Goal: Information Seeking & Learning: Find specific fact

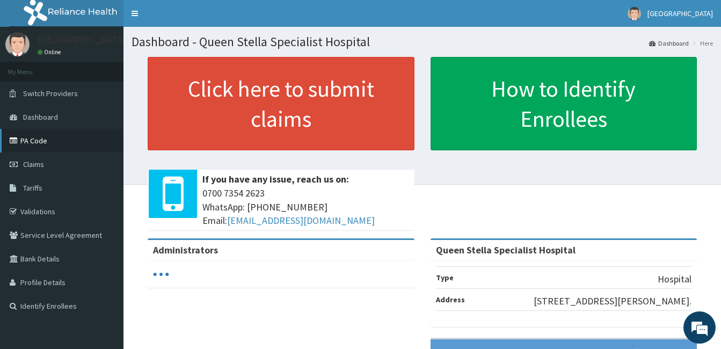
click at [38, 145] on link "PA Code" at bounding box center [62, 141] width 124 height 24
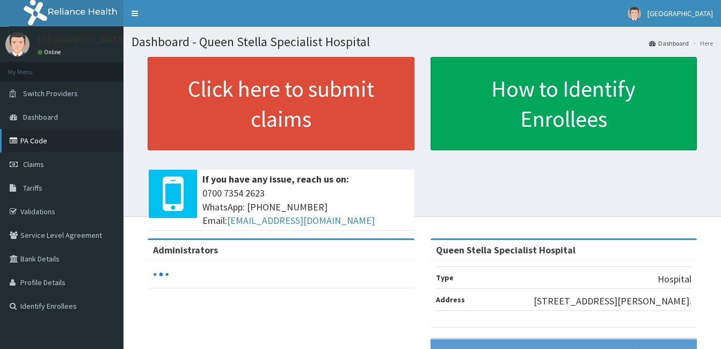
click at [19, 146] on link "PA Code" at bounding box center [62, 141] width 124 height 24
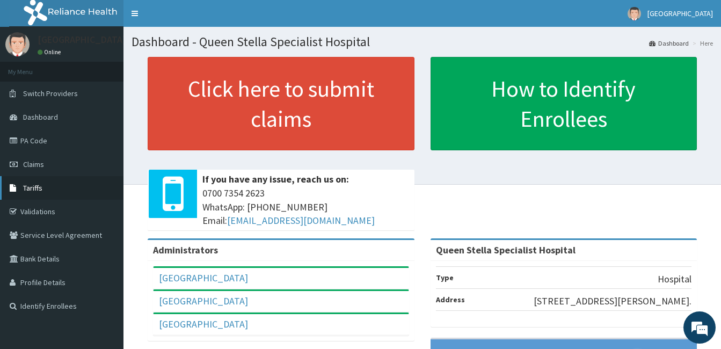
click at [45, 186] on link "Tariffs" at bounding box center [62, 188] width 124 height 24
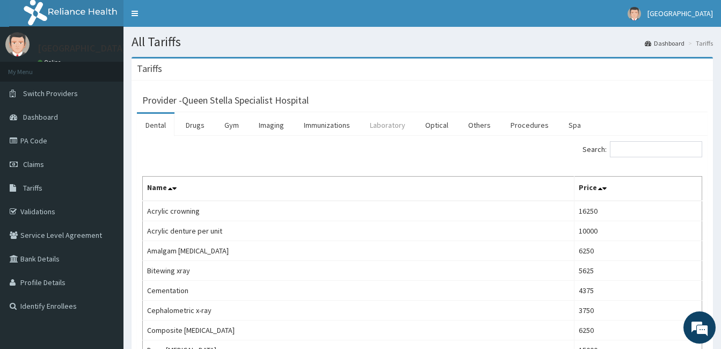
click at [397, 126] on link "Laboratory" at bounding box center [388, 125] width 53 height 23
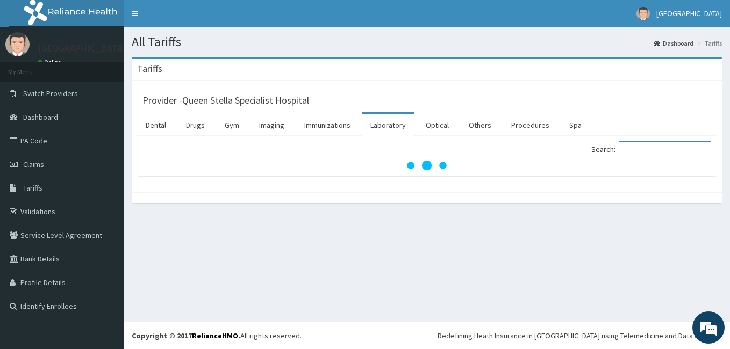
click at [639, 153] on input "Search:" at bounding box center [664, 149] width 92 height 16
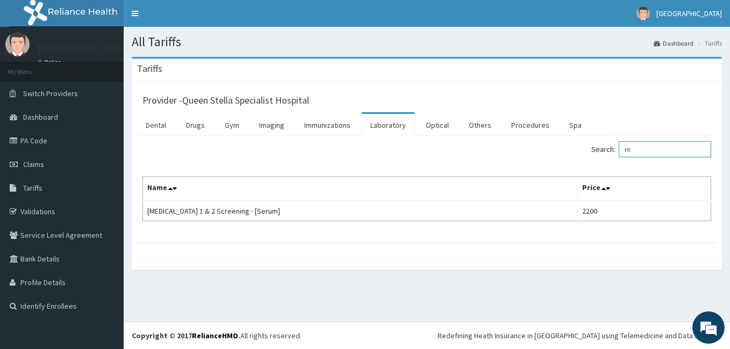
type input "H"
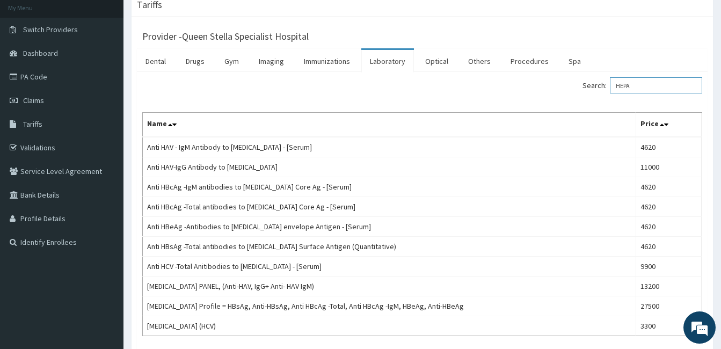
scroll to position [64, 0]
type input "H"
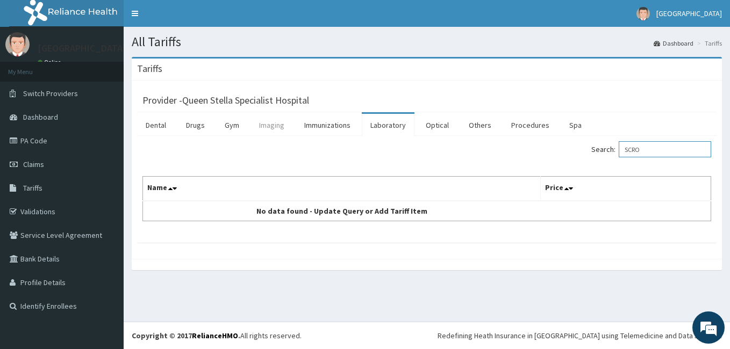
type input "SCRO"
click at [270, 122] on link "Imaging" at bounding box center [271, 125] width 42 height 23
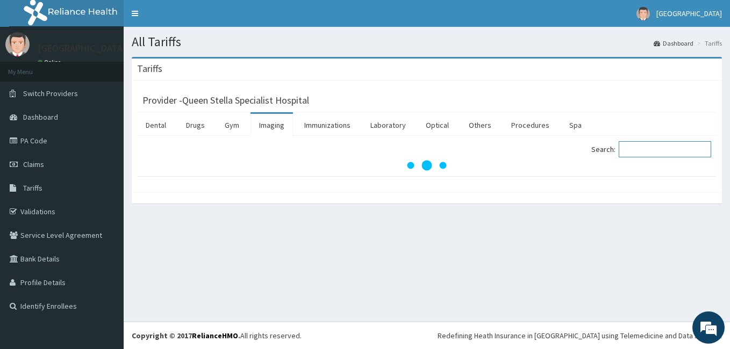
click at [641, 152] on input "Search:" at bounding box center [664, 149] width 92 height 16
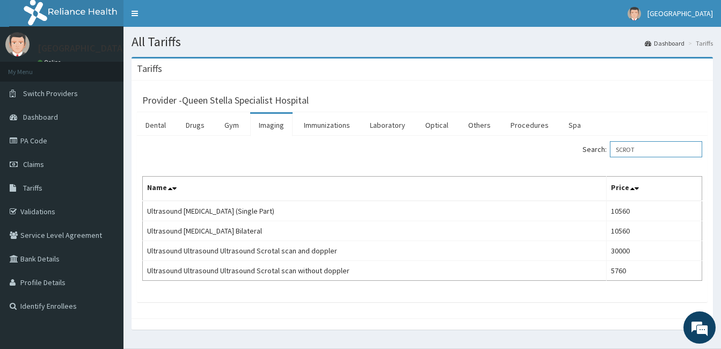
type input "SCROT"
click at [393, 122] on link "Laboratory" at bounding box center [388, 125] width 53 height 23
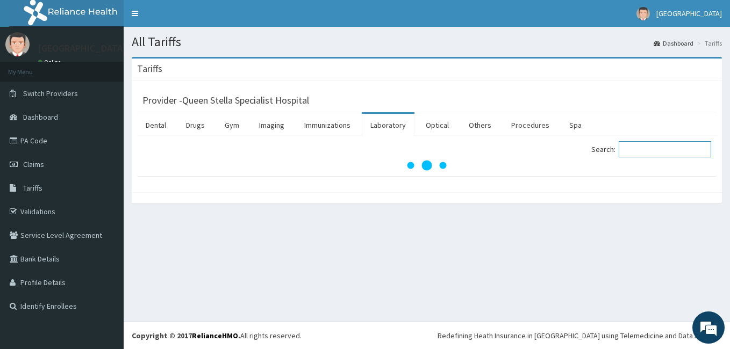
click at [634, 149] on input "Search:" at bounding box center [664, 149] width 92 height 16
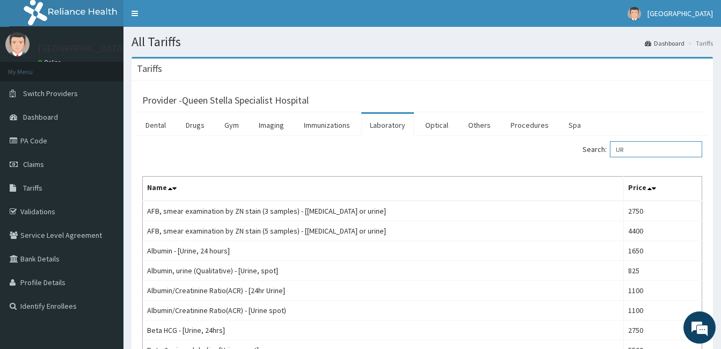
type input "U"
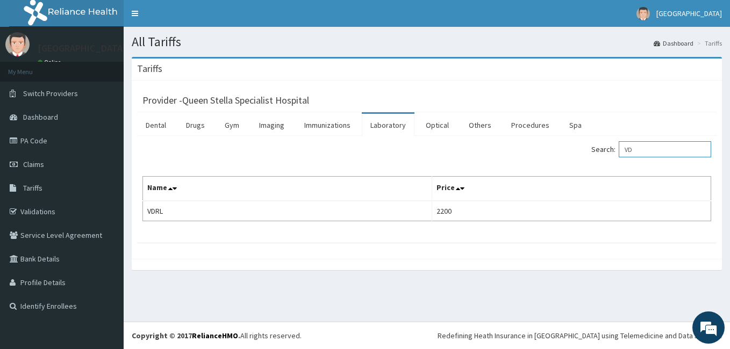
type input "V"
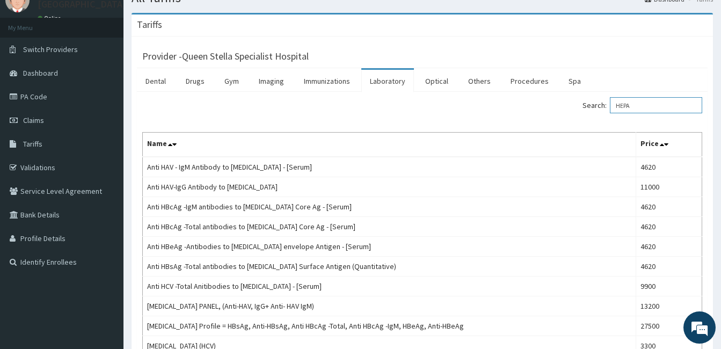
scroll to position [64, 0]
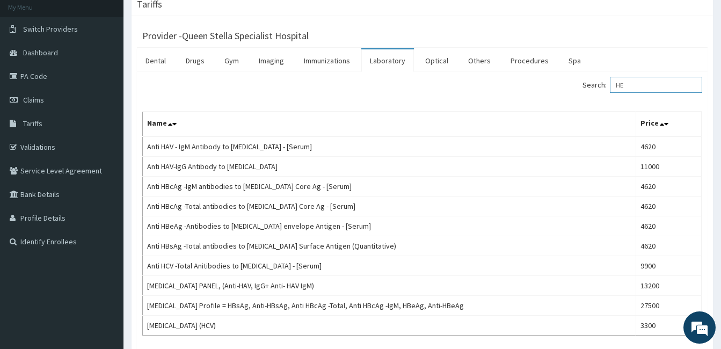
type input "H"
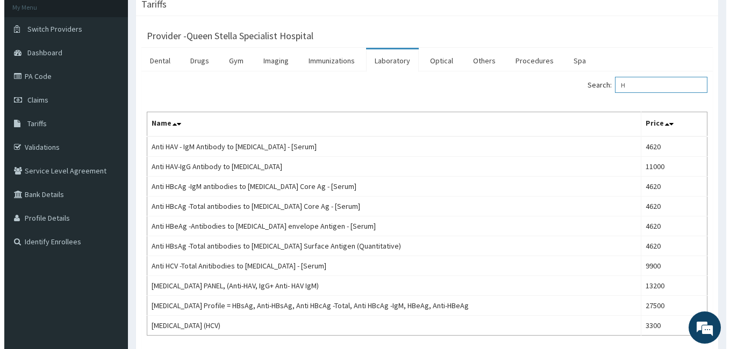
scroll to position [0, 0]
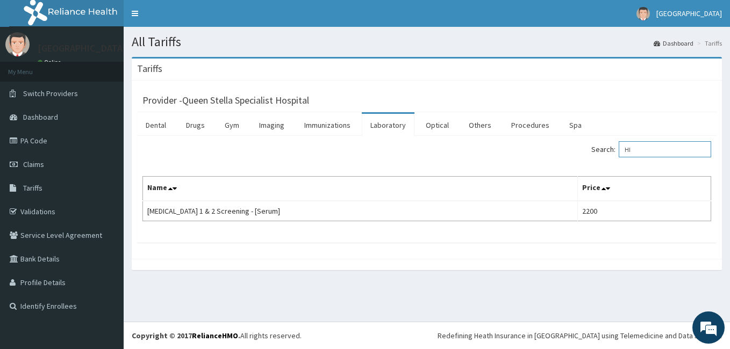
type input "H"
type input "VDRL"
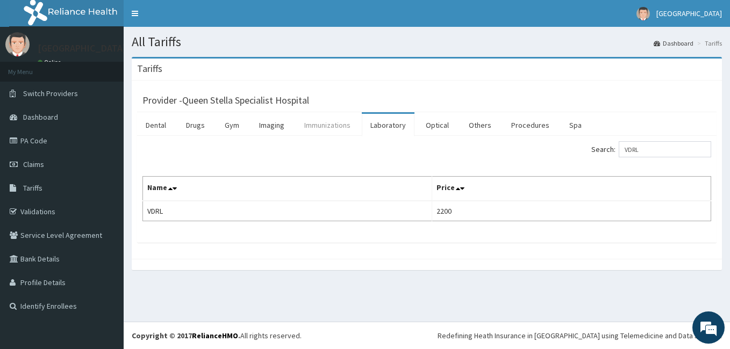
click at [330, 119] on link "Immunizations" at bounding box center [326, 125] width 63 height 23
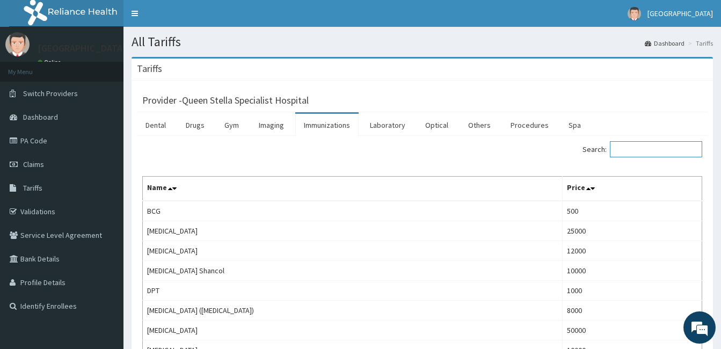
click at [636, 153] on input "Search:" at bounding box center [656, 149] width 92 height 16
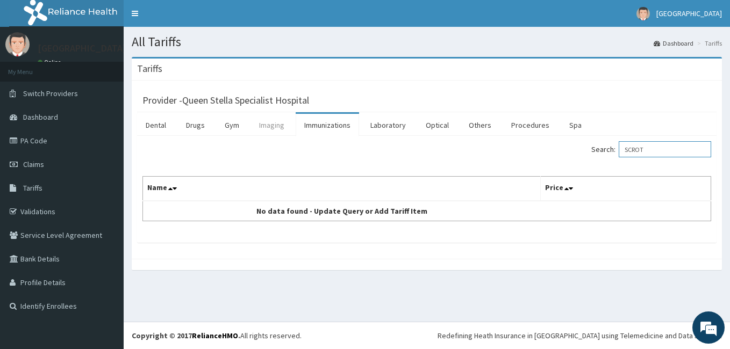
type input "SCROT"
click at [266, 124] on link "Imaging" at bounding box center [271, 125] width 42 height 23
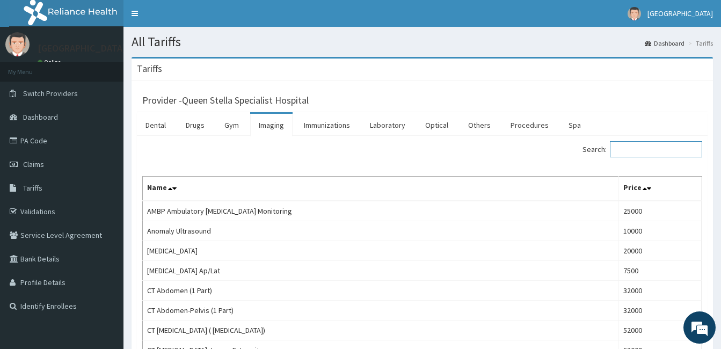
click at [649, 149] on input "Search:" at bounding box center [656, 149] width 92 height 16
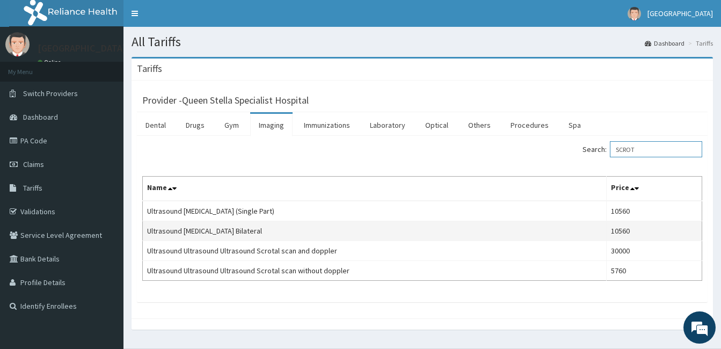
type input "SCROT"
click at [594, 225] on td "Ultrasound Scrotum Bilateral" at bounding box center [375, 231] width 464 height 20
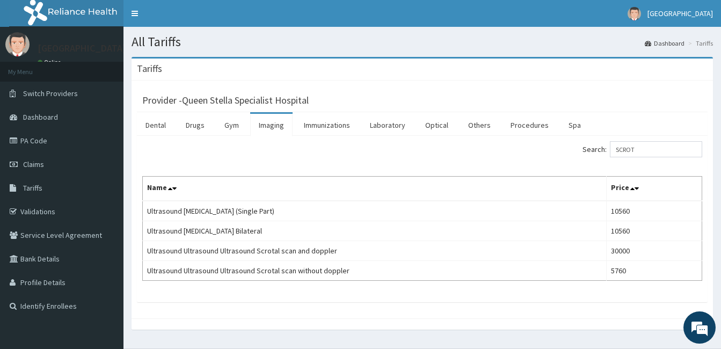
click at [572, 32] on section "All Tariffs Dashboard Tariffs" at bounding box center [423, 38] width 598 height 22
click at [391, 122] on link "Laboratory" at bounding box center [388, 125] width 53 height 23
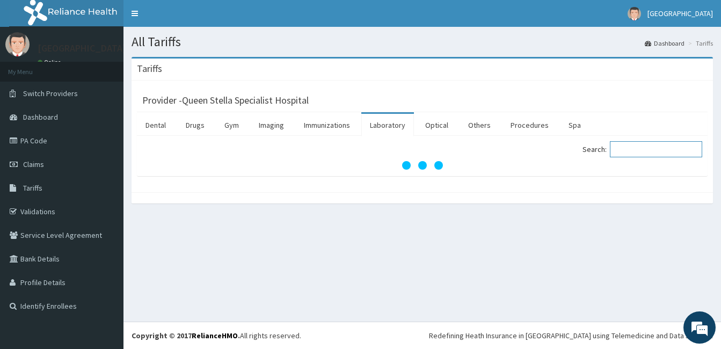
click at [656, 148] on input "Search:" at bounding box center [656, 149] width 92 height 16
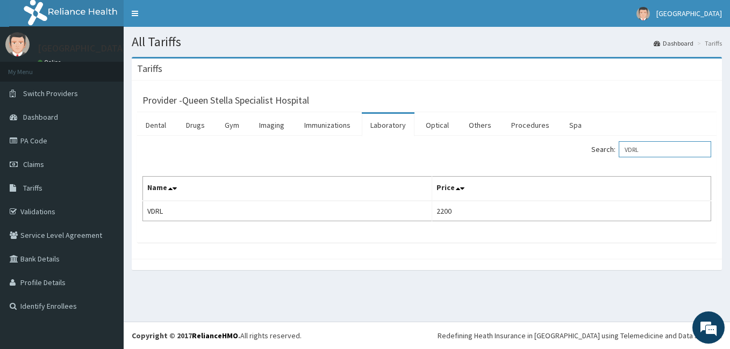
type input "VDRL"
click at [30, 142] on link "PA Code" at bounding box center [62, 141] width 124 height 24
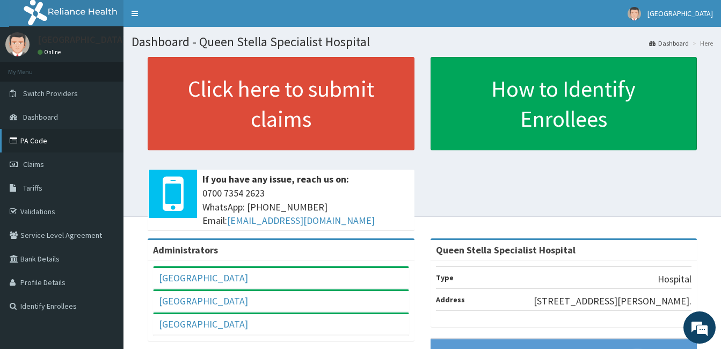
click at [35, 134] on link "PA Code" at bounding box center [62, 141] width 124 height 24
